Goal: Use online tool/utility: Utilize a website feature to perform a specific function

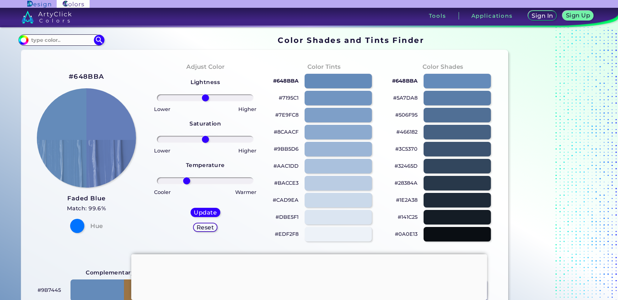
drag, startPoint x: 209, startPoint y: 179, endPoint x: 186, endPoint y: 182, distance: 22.8
type input "-42"
click at [186, 182] on input "range" at bounding box center [205, 180] width 97 height 7
drag, startPoint x: 206, startPoint y: 142, endPoint x: 202, endPoint y: 144, distance: 4.9
type input "-7"
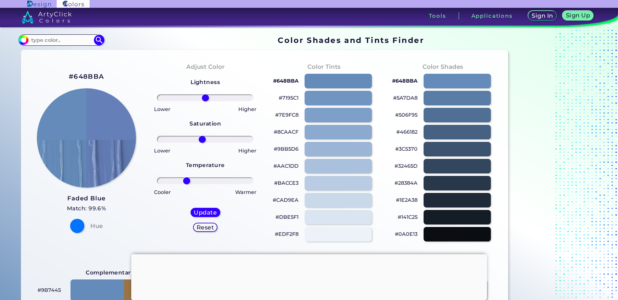
click at [202, 143] on input "range" at bounding box center [205, 139] width 97 height 7
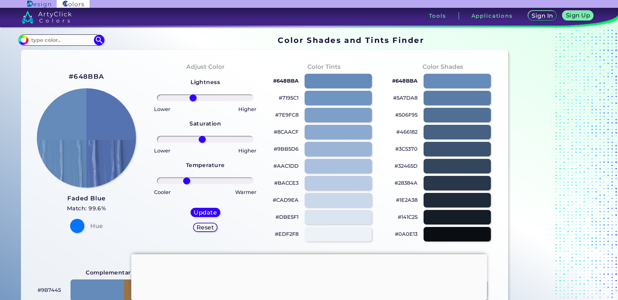
drag, startPoint x: 205, startPoint y: 98, endPoint x: 193, endPoint y: 97, distance: 12.4
type input "-27"
click at [193, 97] on input "range" at bounding box center [205, 97] width 97 height 7
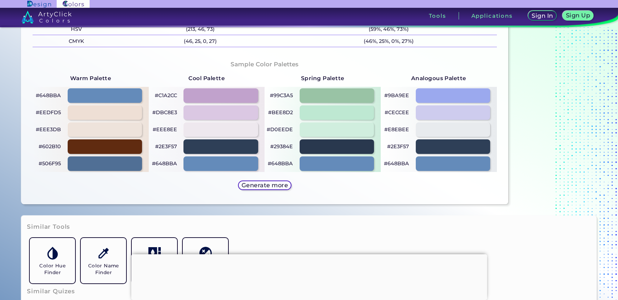
scroll to position [337, 0]
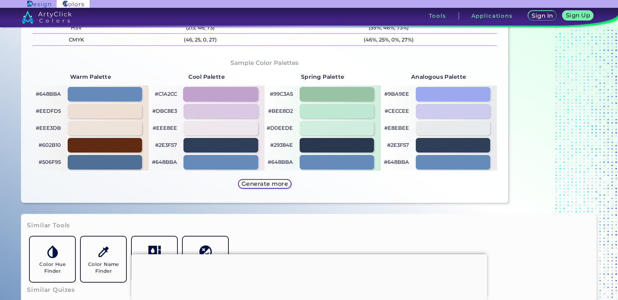
click at [206, 92] on div at bounding box center [220, 94] width 75 height 15
type input "#c1a2cc"
type input "0"
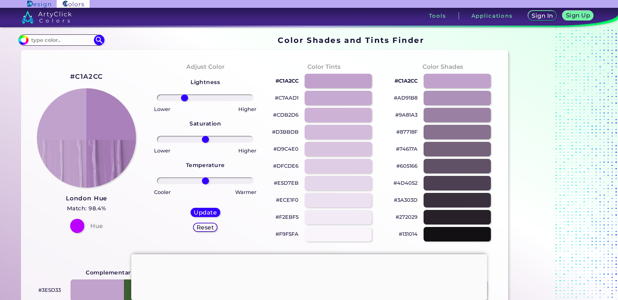
drag, startPoint x: 207, startPoint y: 99, endPoint x: 184, endPoint y: 98, distance: 23.0
type input "-46"
click at [184, 98] on input "range" at bounding box center [205, 97] width 97 height 7
click at [217, 212] on div "Update" at bounding box center [205, 212] width 27 height 8
type input "#ab82ba"
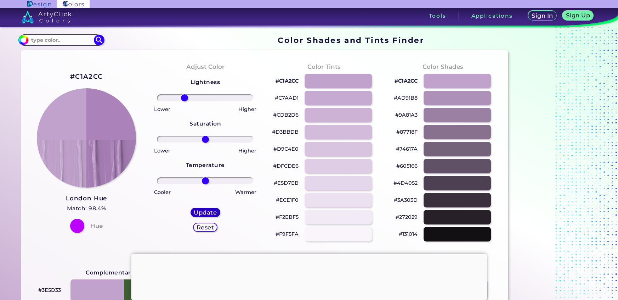
type input "0"
